Goal: Check status: Check status

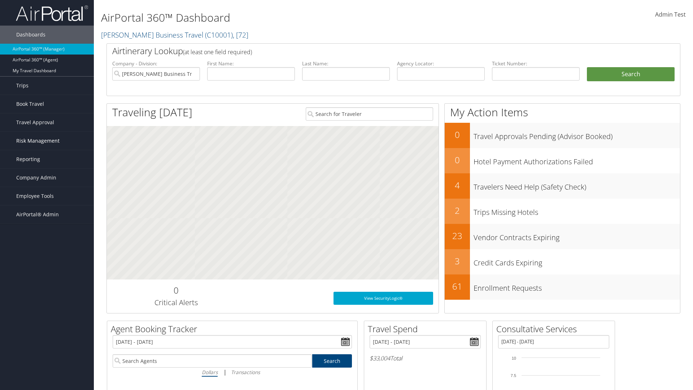
click at [47, 141] on span "Risk Management" at bounding box center [37, 141] width 43 height 18
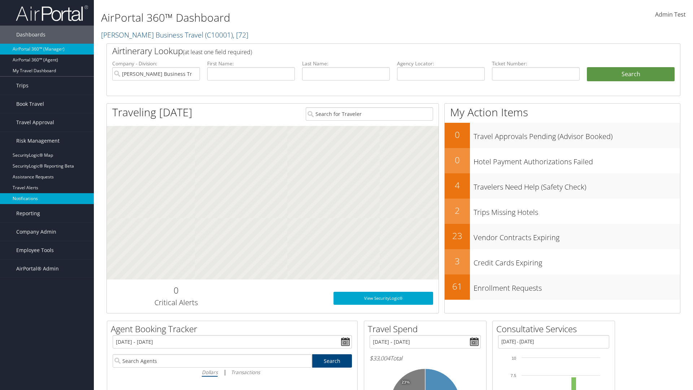
click at [47, 199] on link "Notifications" at bounding box center [47, 198] width 94 height 11
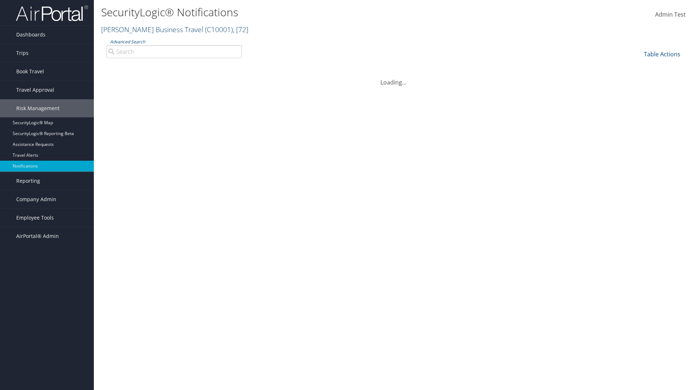
click at [149, 29] on link "[PERSON_NAME] Business Travel ( C10001 ) , [ 72 ]" at bounding box center [174, 30] width 147 height 10
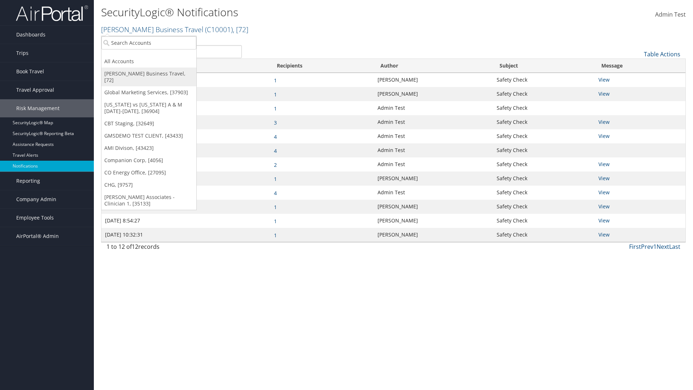
click at [149, 74] on link "[PERSON_NAME] Business Travel, [72]" at bounding box center [148, 76] width 95 height 19
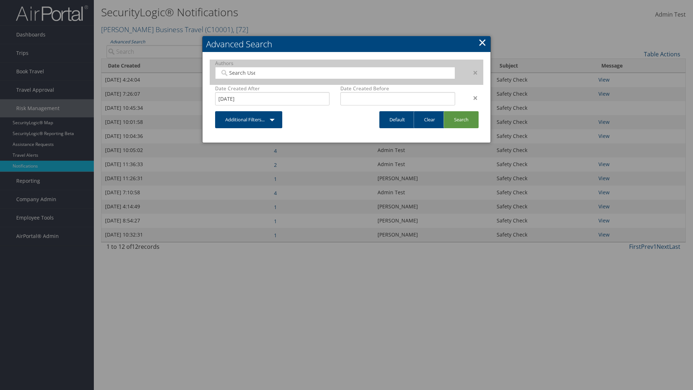
click at [472, 97] on div "×" at bounding box center [472, 97] width 23 height 9
click at [472, 72] on div "×" at bounding box center [472, 72] width 23 height 9
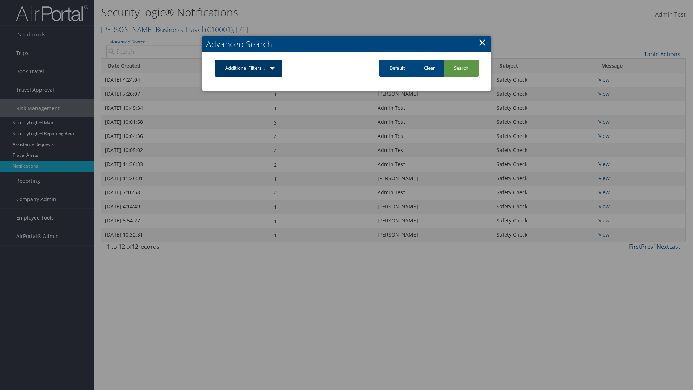
click at [249, 68] on link "Additional Filters..." at bounding box center [248, 68] width 67 height 17
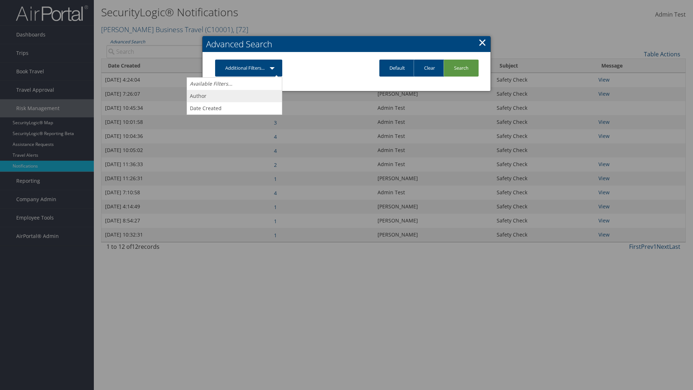
click at [234, 96] on link "Author" at bounding box center [234, 96] width 95 height 12
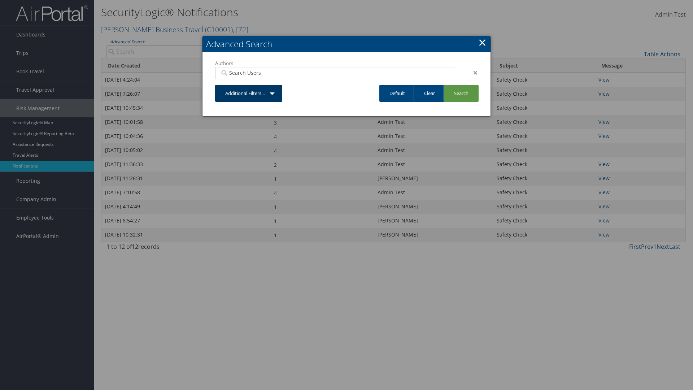
click at [249, 93] on link "Additional Filters..." at bounding box center [248, 93] width 67 height 17
click at [234, 121] on link "Date Created" at bounding box center [234, 121] width 95 height 12
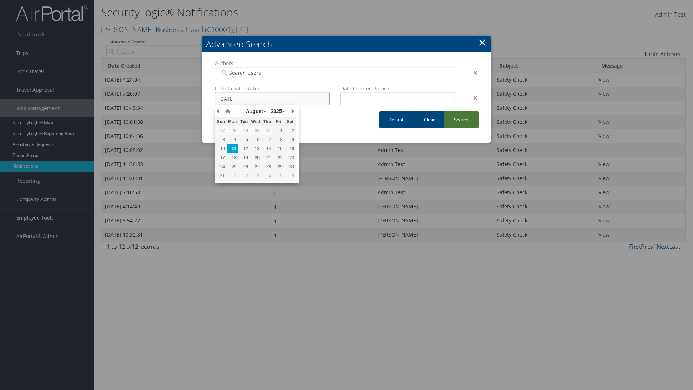
type input "8/11/2025"
click at [461, 119] on link "Search" at bounding box center [461, 119] width 35 height 17
